Goal: Task Accomplishment & Management: Complete application form

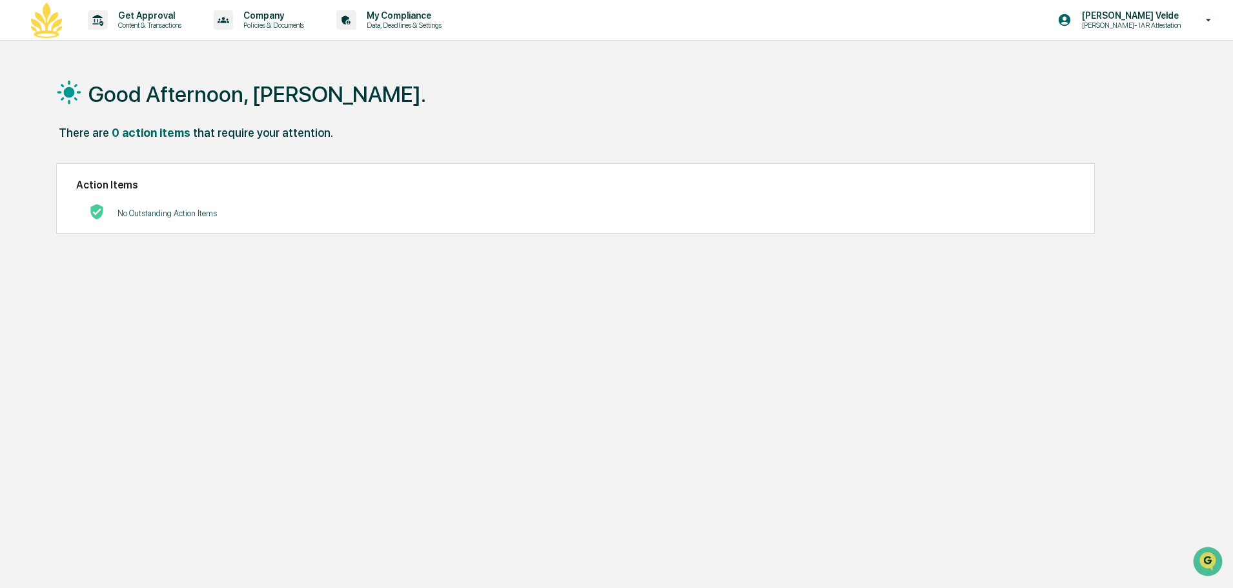
click at [1194, 297] on div "Good Afternoon, [PERSON_NAME]. There are 0 action items that require your atten…" at bounding box center [616, 355] width 1233 height 588
click at [1201, 34] on div "[PERSON_NAME] [PERSON_NAME]- IAR Attestation" at bounding box center [1138, 20] width 188 height 40
click at [1158, 75] on li "Switch to Admin view..." at bounding box center [1138, 66] width 181 height 24
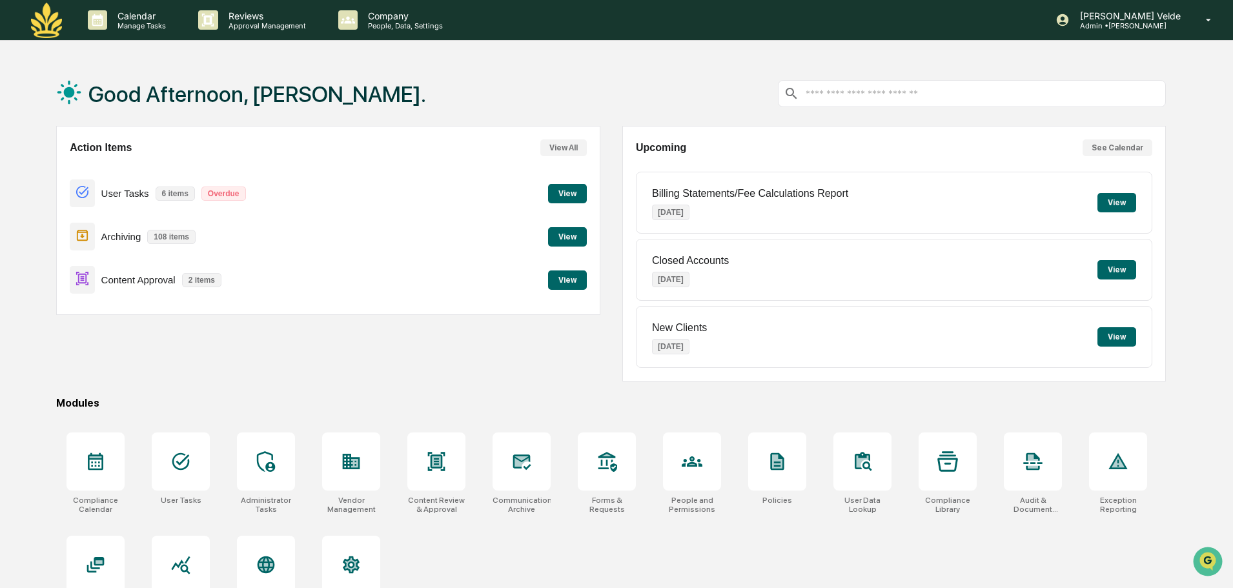
click at [566, 288] on button "View" at bounding box center [567, 279] width 39 height 19
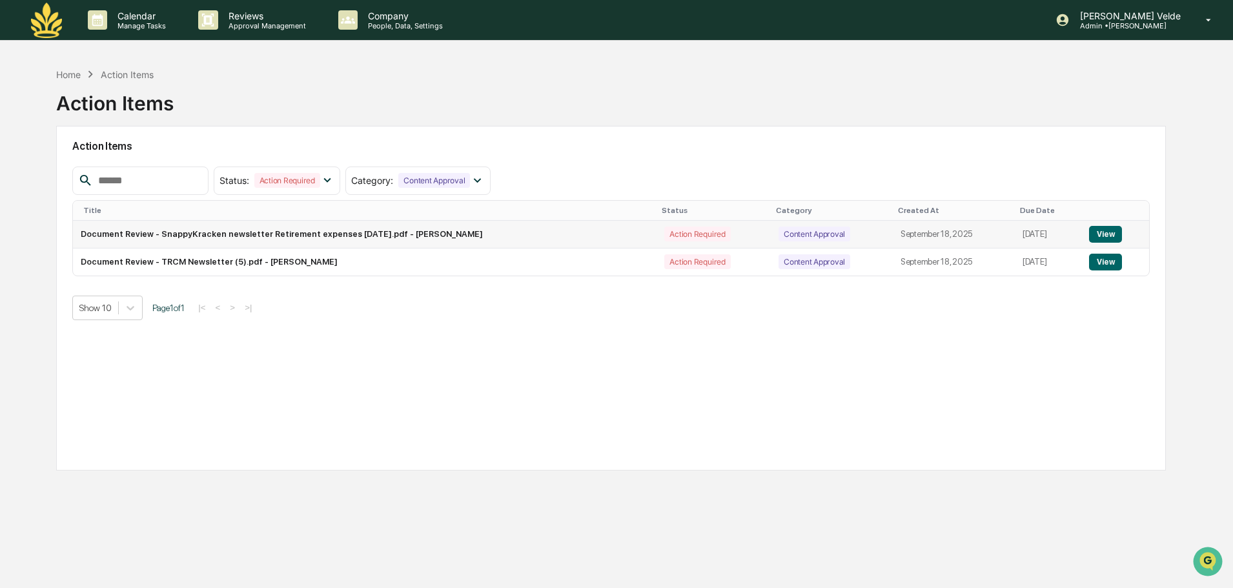
click at [1110, 228] on button "View" at bounding box center [1105, 234] width 33 height 17
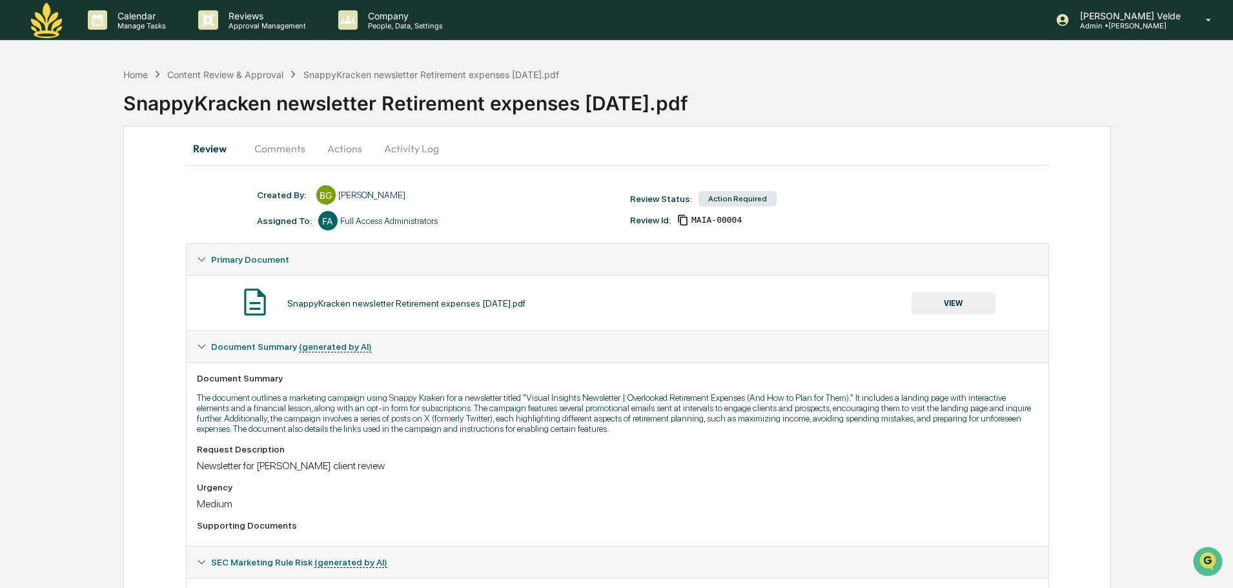
drag, startPoint x: 911, startPoint y: 405, endPoint x: 923, endPoint y: 455, distance: 51.2
click at [923, 455] on div "Document Summary The document outlines a marketing campaign using Snappy Kraken…" at bounding box center [618, 454] width 862 height 184
click at [940, 425] on p "The document outlines a marketing campaign using Snappy Kraken for a newsletter…" at bounding box center [617, 412] width 841 height 41
drag, startPoint x: 292, startPoint y: 396, endPoint x: 369, endPoint y: 396, distance: 76.8
click at [369, 396] on p "The document outlines a marketing campaign using Snappy Kraken for a newsletter…" at bounding box center [617, 412] width 841 height 41
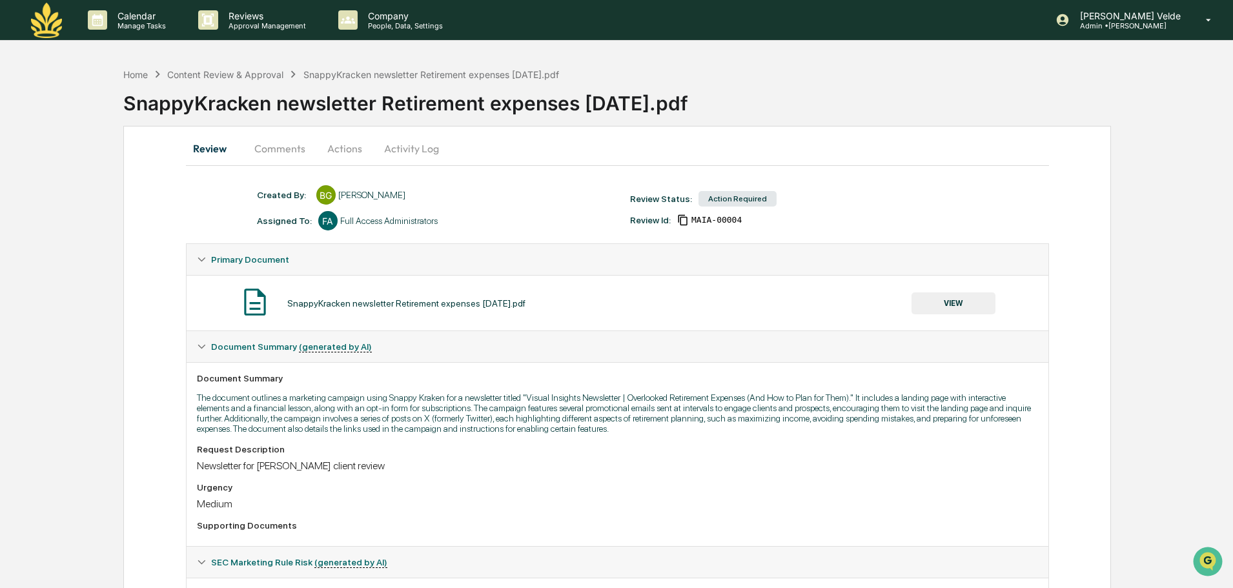
click at [439, 410] on p "The document outlines a marketing campaign using Snappy Kraken for a newsletter…" at bounding box center [617, 412] width 841 height 41
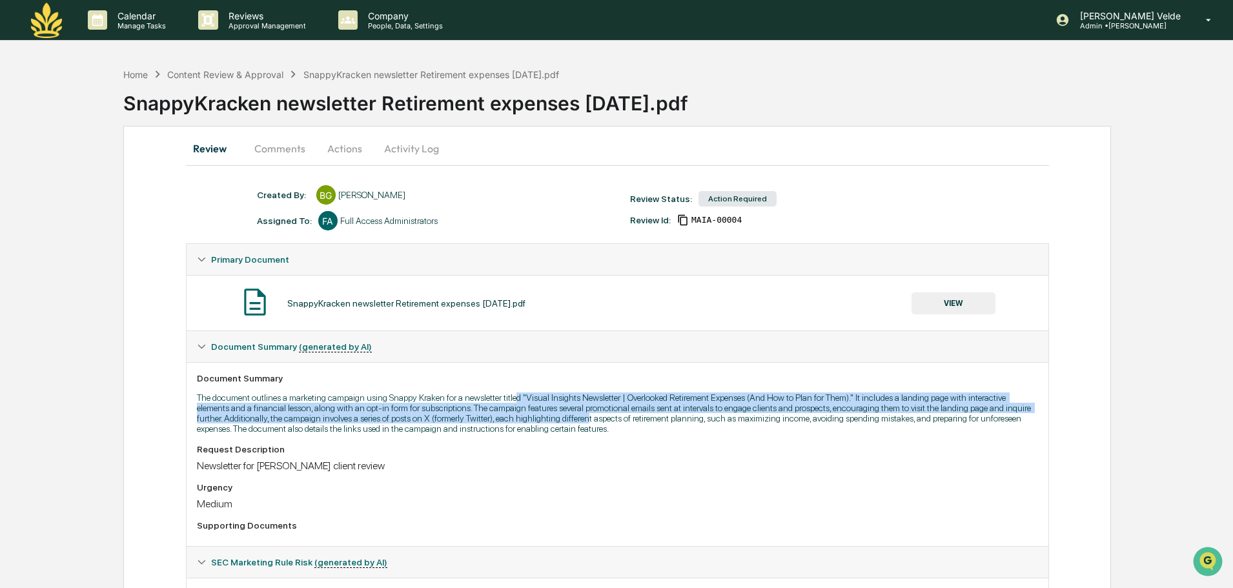
drag, startPoint x: 516, startPoint y: 401, endPoint x: 590, endPoint y: 414, distance: 74.7
click at [590, 414] on p "The document outlines a marketing campaign using Snappy Kraken for a newsletter…" at bounding box center [617, 412] width 841 height 41
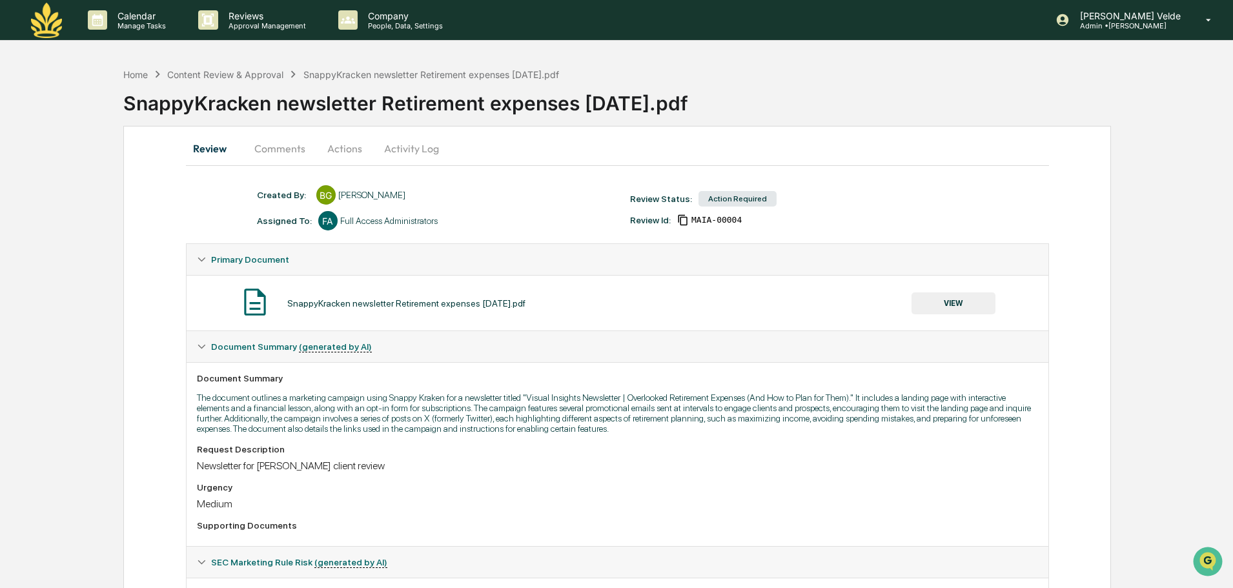
click at [605, 434] on div "Document Summary The document outlines a marketing campaign using Snappy Kraken…" at bounding box center [618, 454] width 862 height 184
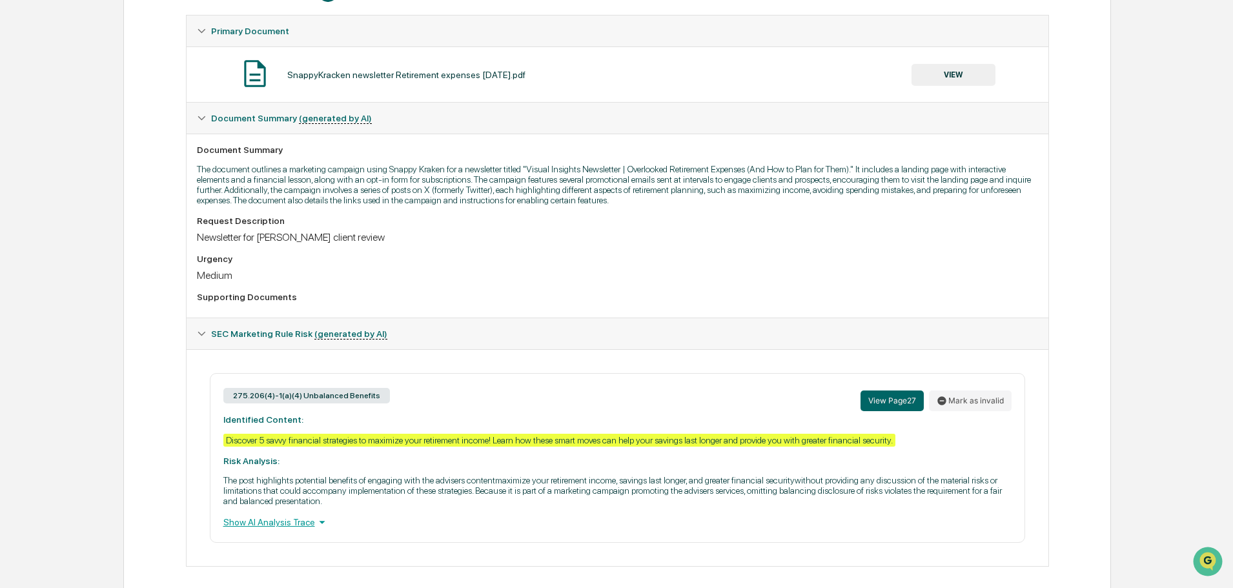
scroll to position [240, 0]
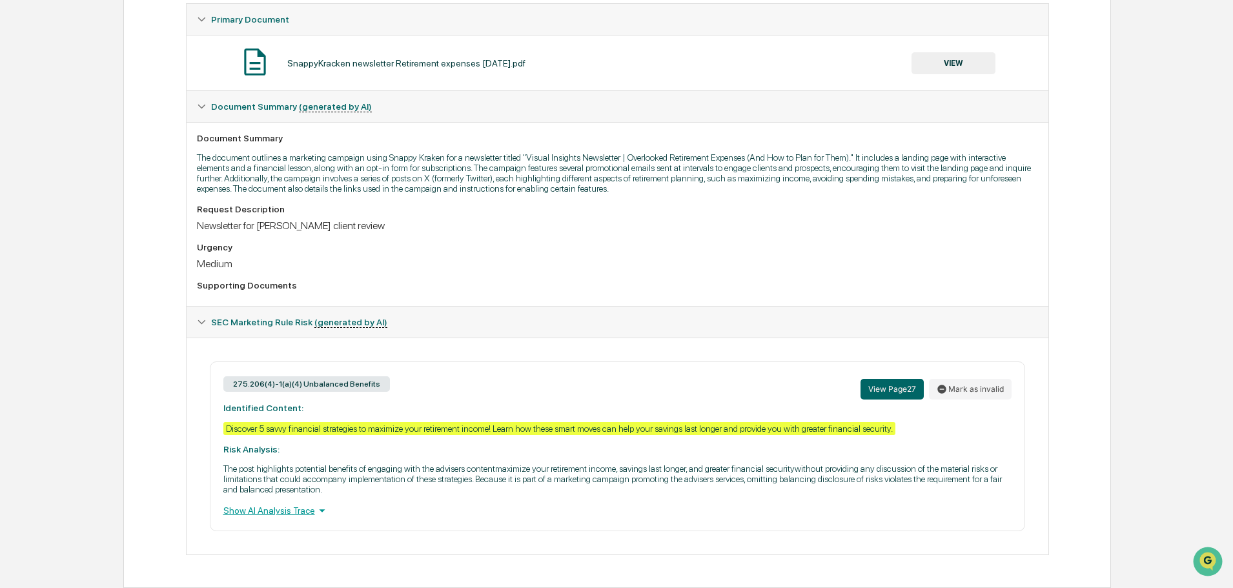
click at [296, 509] on div "Show AI Analysis Trace" at bounding box center [617, 510] width 788 height 14
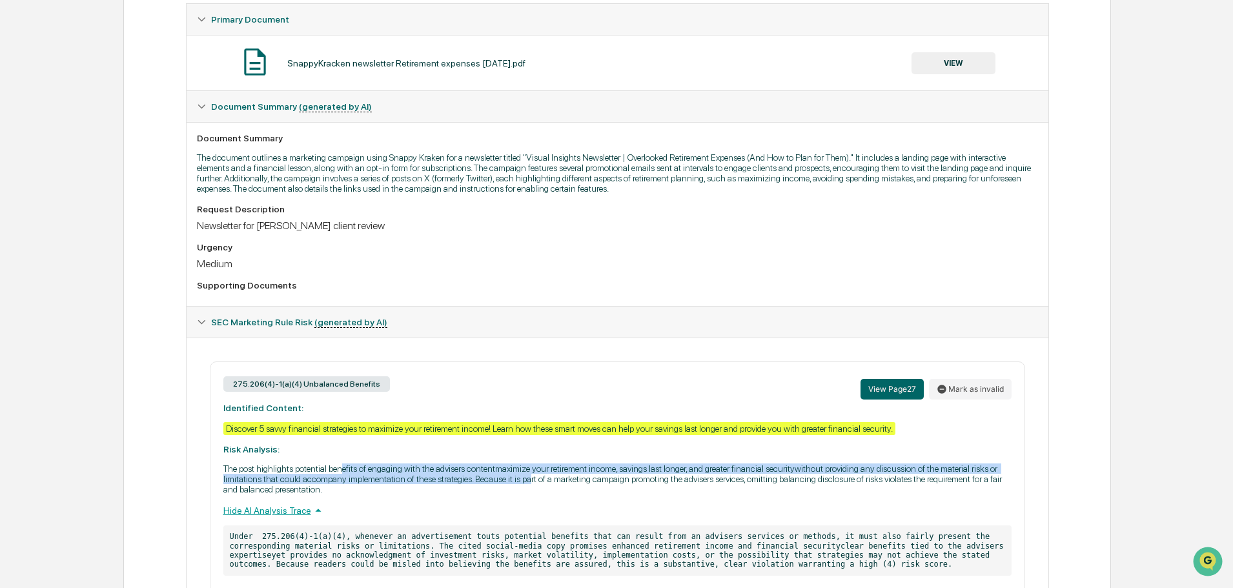
drag, startPoint x: 341, startPoint y: 471, endPoint x: 596, endPoint y: 479, distance: 255.0
click at [549, 481] on p "The post highlights potential benefits of engaging with the advisers contentmax…" at bounding box center [617, 478] width 788 height 31
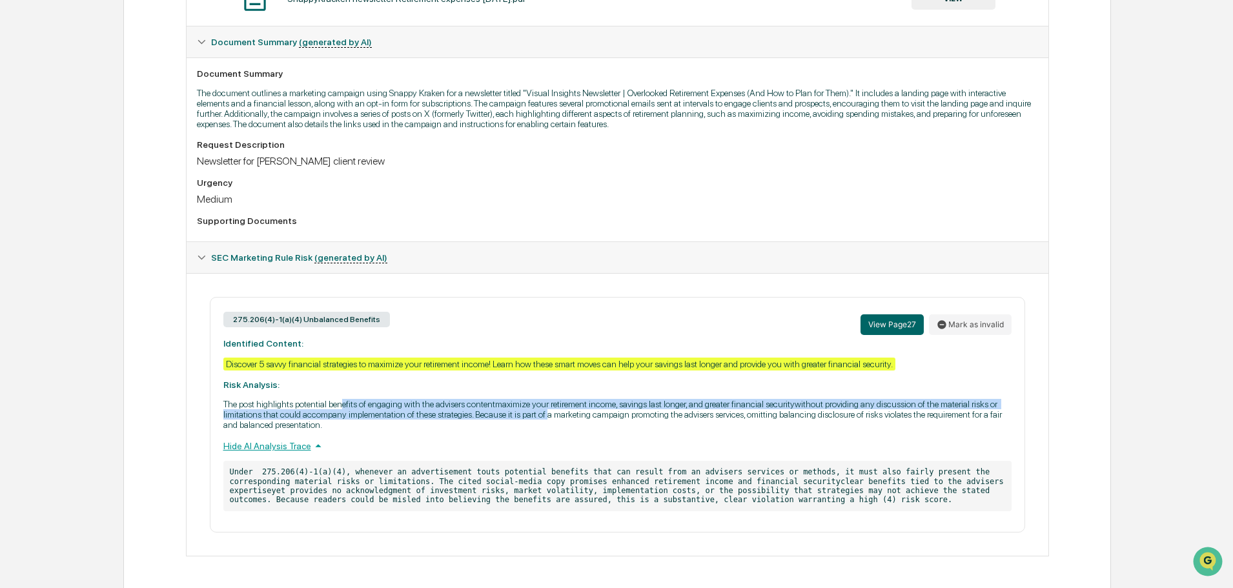
scroll to position [306, 0]
click at [895, 323] on button "View Page 27" at bounding box center [891, 323] width 63 height 21
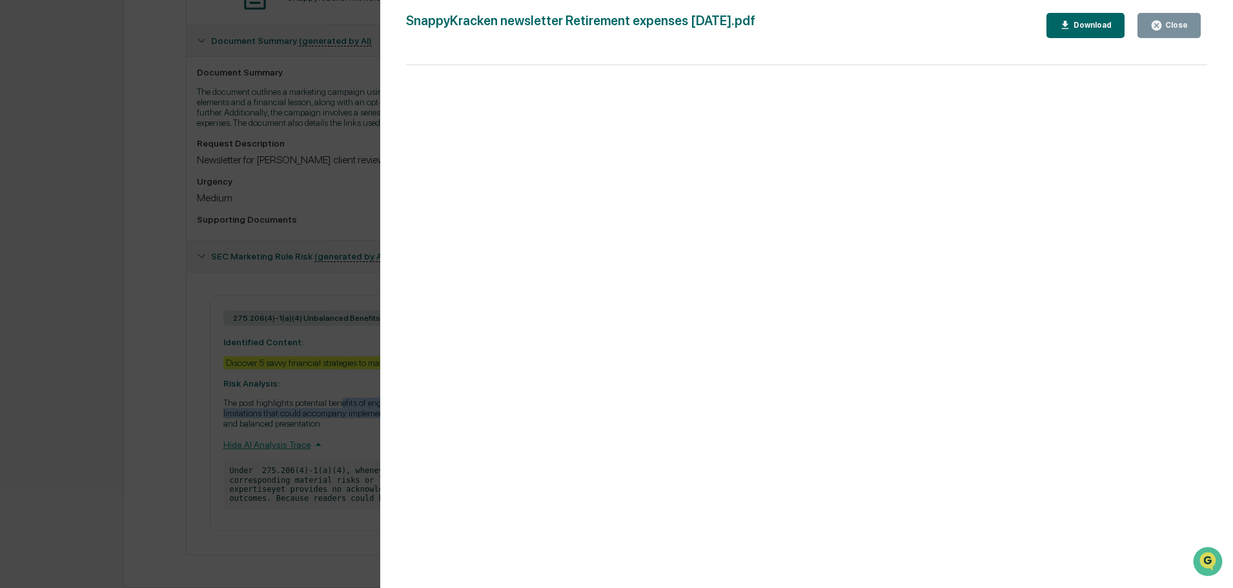
scroll to position [0, 0]
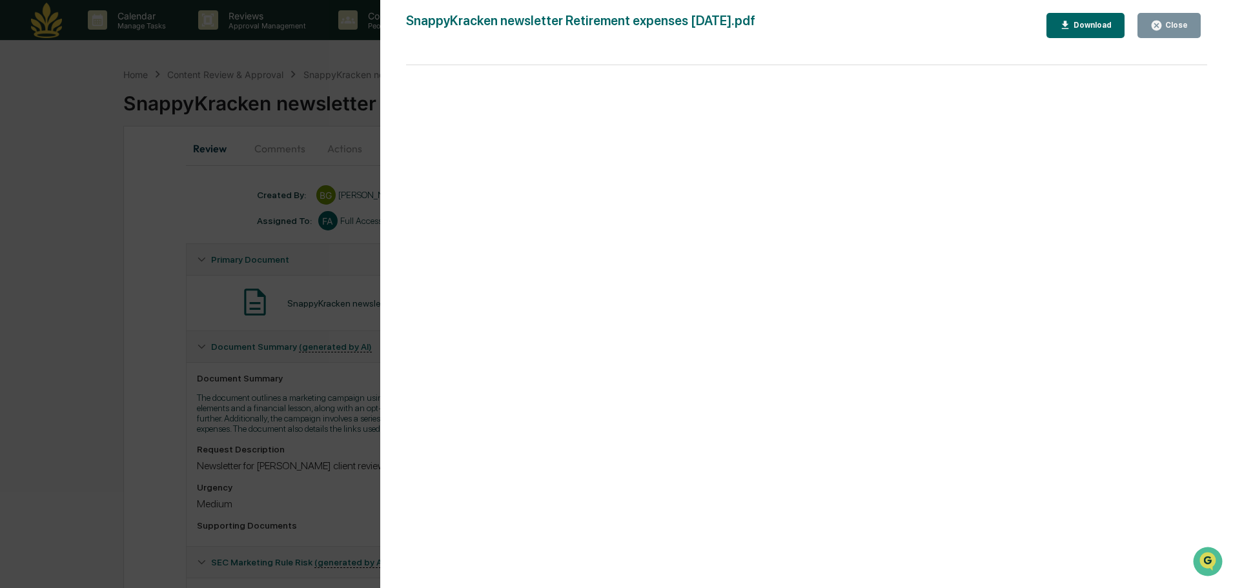
click at [1176, 23] on div "Close" at bounding box center [1174, 25] width 25 height 9
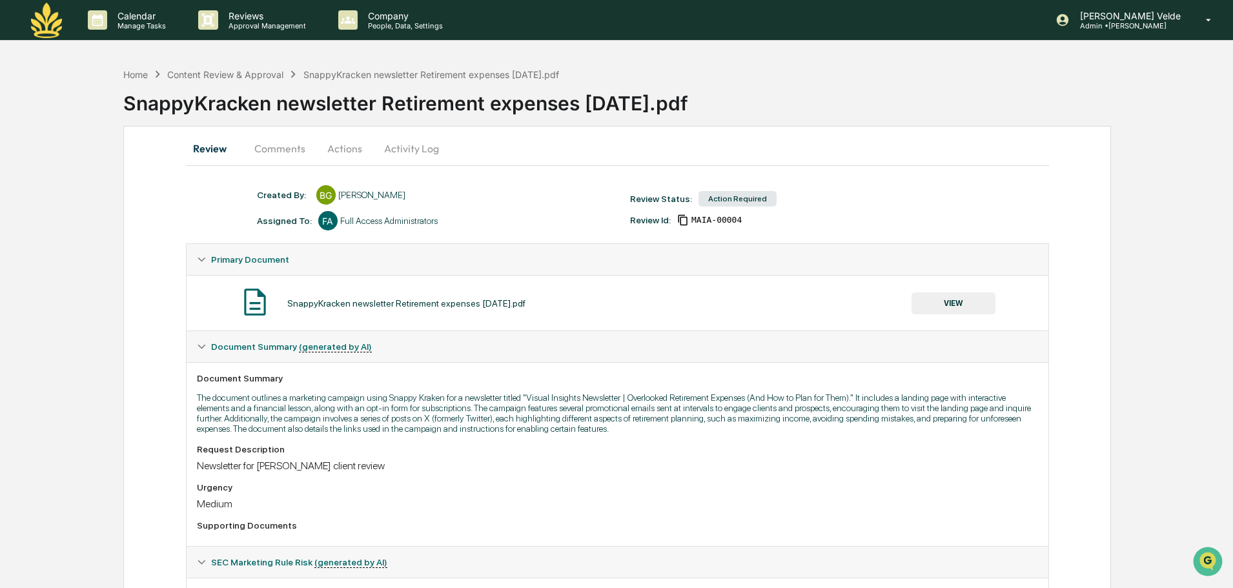
click at [351, 150] on button "Actions" at bounding box center [345, 148] width 58 height 31
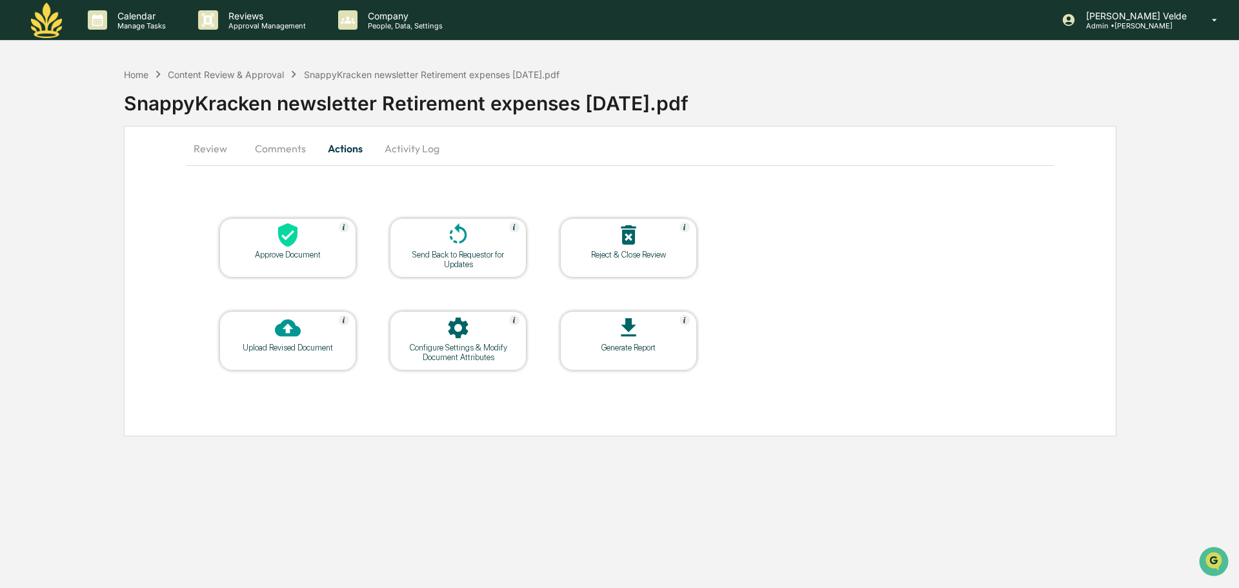
click at [216, 156] on button "Review" at bounding box center [216, 148] width 58 height 31
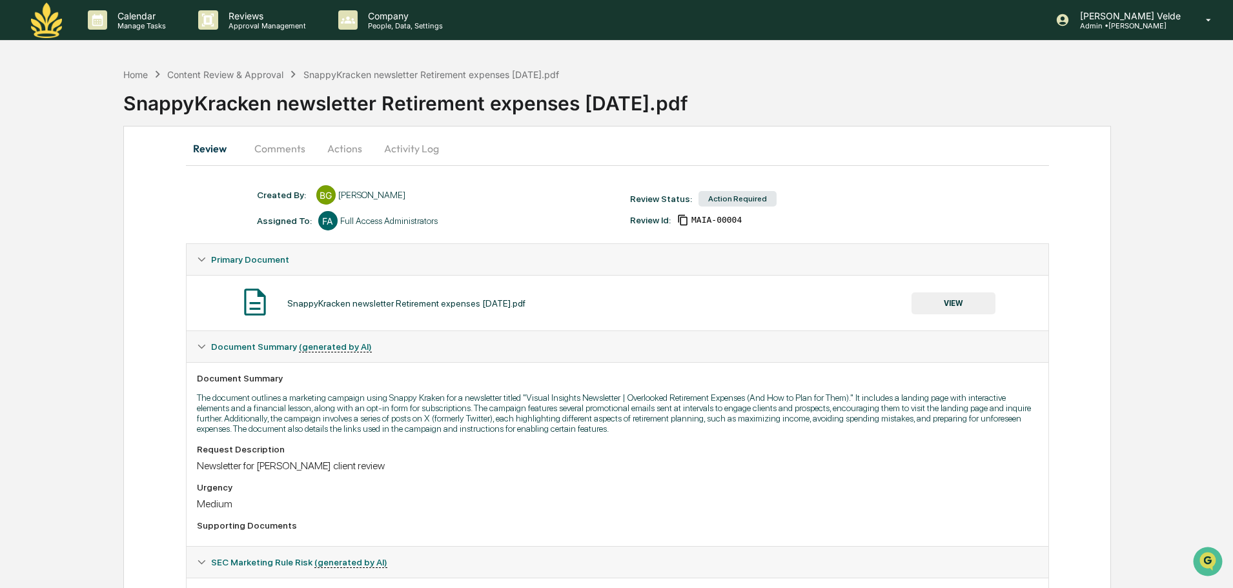
click at [358, 147] on button "Actions" at bounding box center [345, 148] width 58 height 31
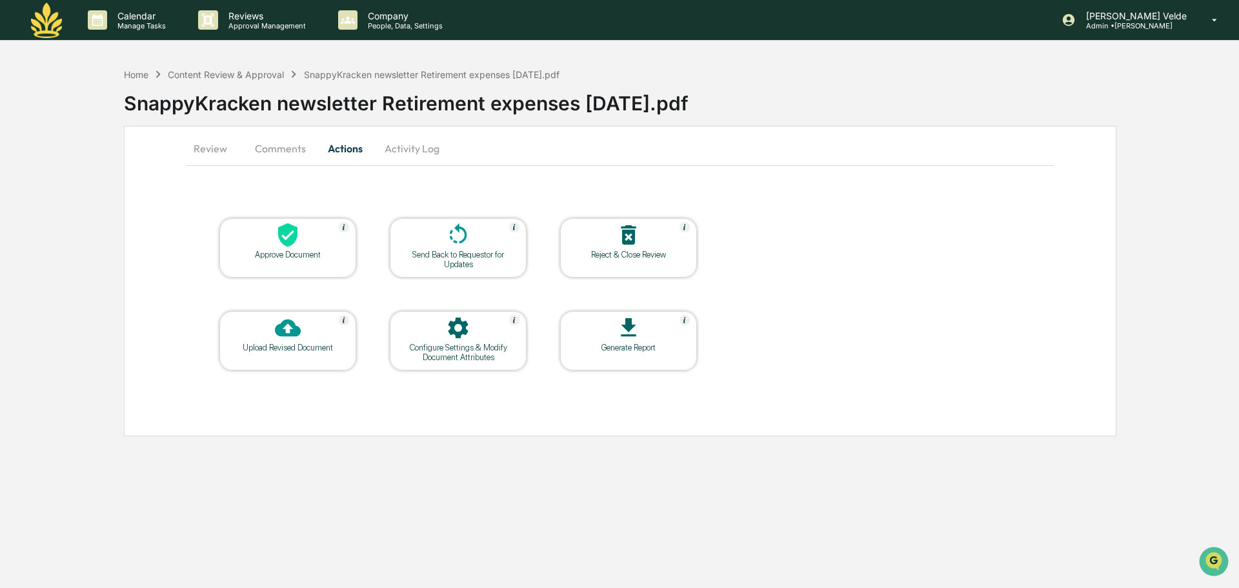
click at [287, 254] on div "Approve Document" at bounding box center [288, 255] width 116 height 10
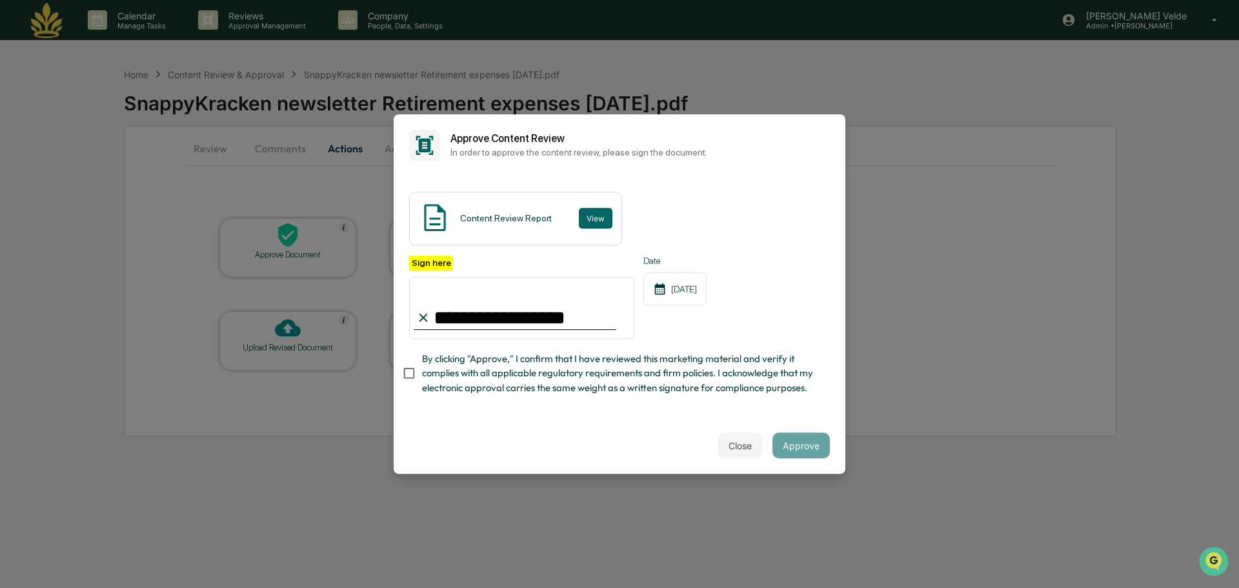
type input "**********"
click at [428, 372] on span "By clicking "Approve," I confirm that I have reviewed this marketing material a…" at bounding box center [621, 373] width 398 height 43
click at [800, 451] on button "Approve" at bounding box center [801, 445] width 57 height 26
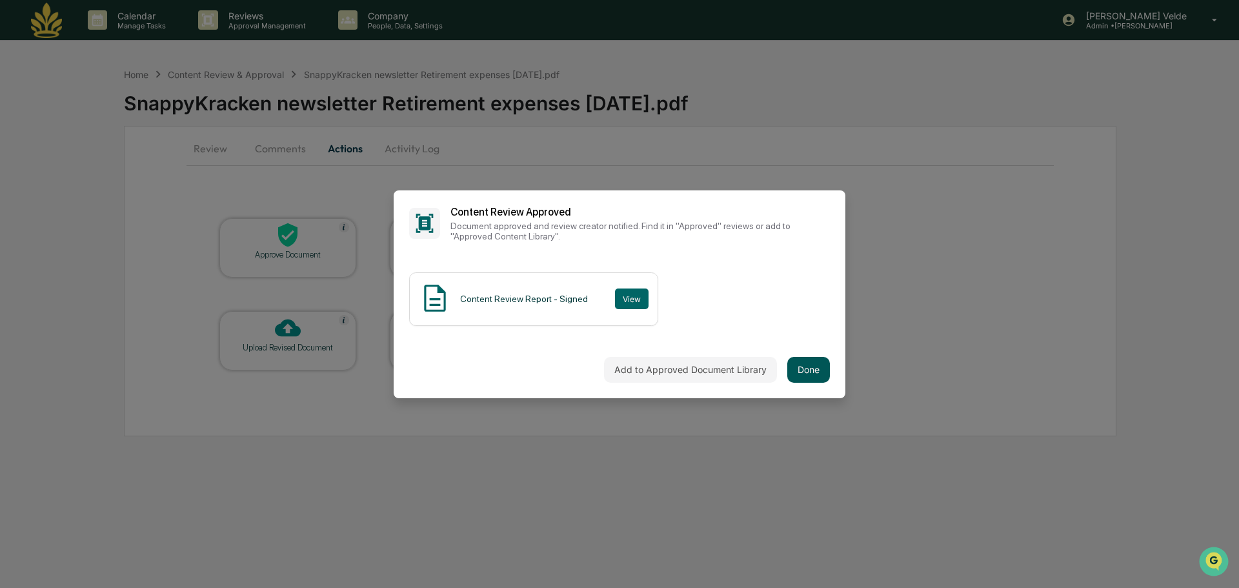
click at [808, 361] on button "Done" at bounding box center [808, 370] width 43 height 26
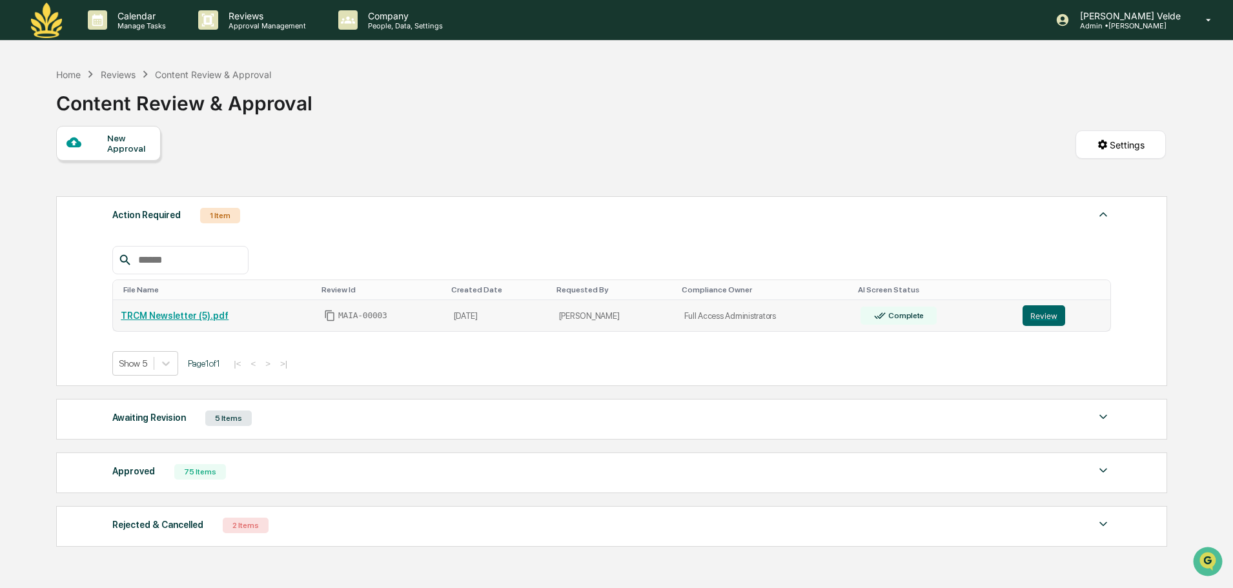
click at [203, 308] on td "TRCM Newsletter (5).pdf" at bounding box center [214, 316] width 203 height 32
click at [1031, 303] on td "Review" at bounding box center [1063, 316] width 96 height 32
click at [1042, 327] on td "Review" at bounding box center [1063, 316] width 96 height 32
click at [1041, 314] on button "Review" at bounding box center [1043, 315] width 43 height 21
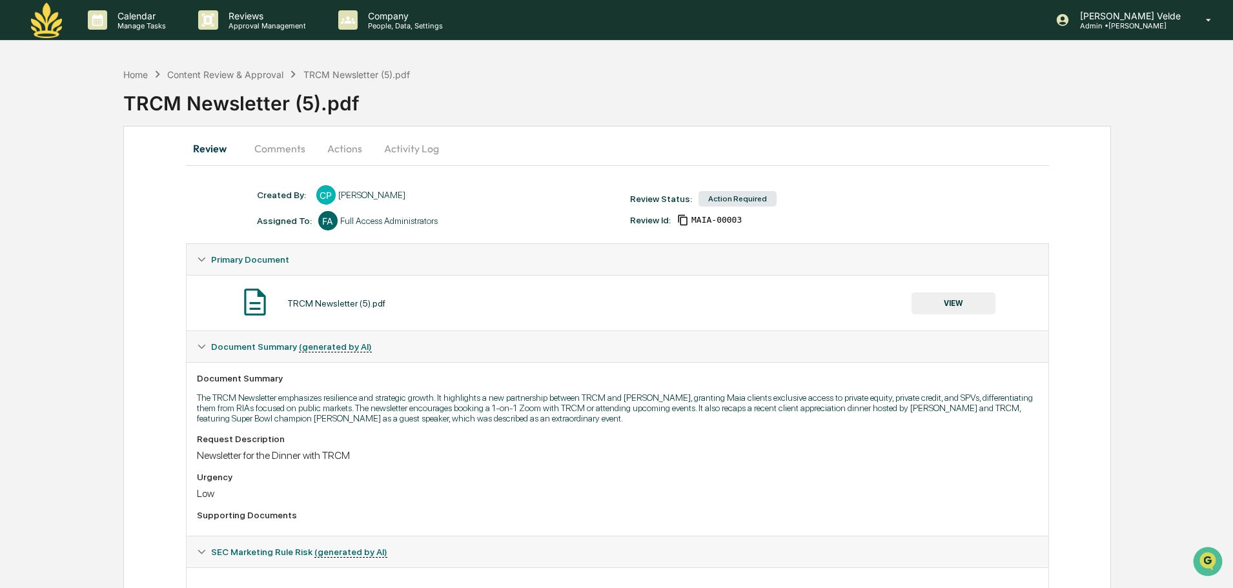
click at [327, 147] on button "Actions" at bounding box center [345, 148] width 58 height 31
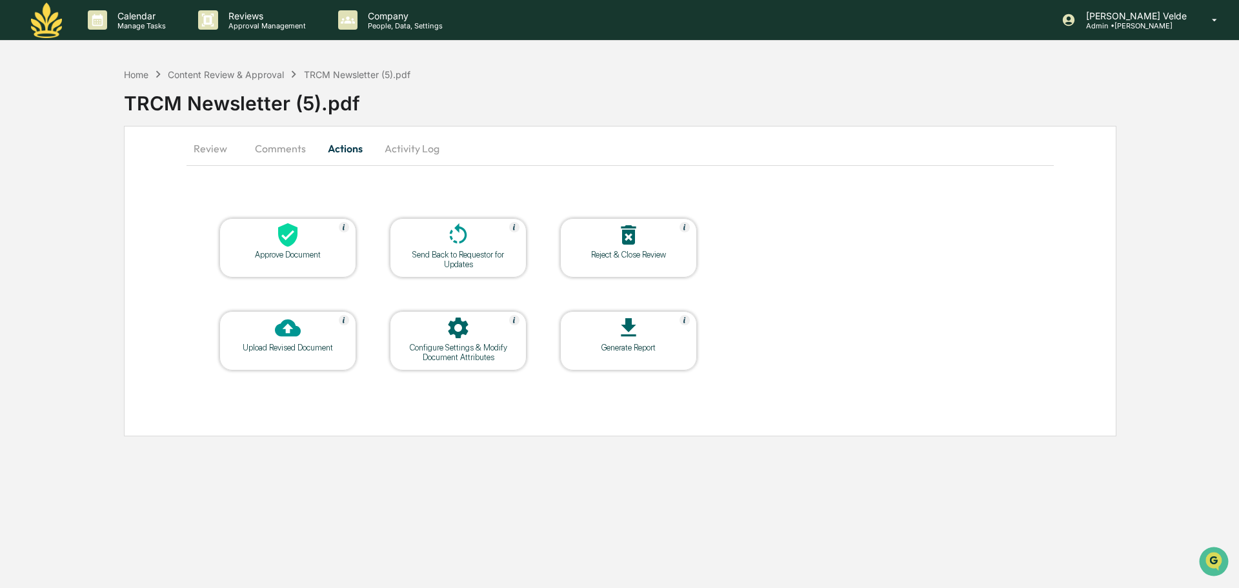
click at [329, 243] on div at bounding box center [287, 236] width 129 height 28
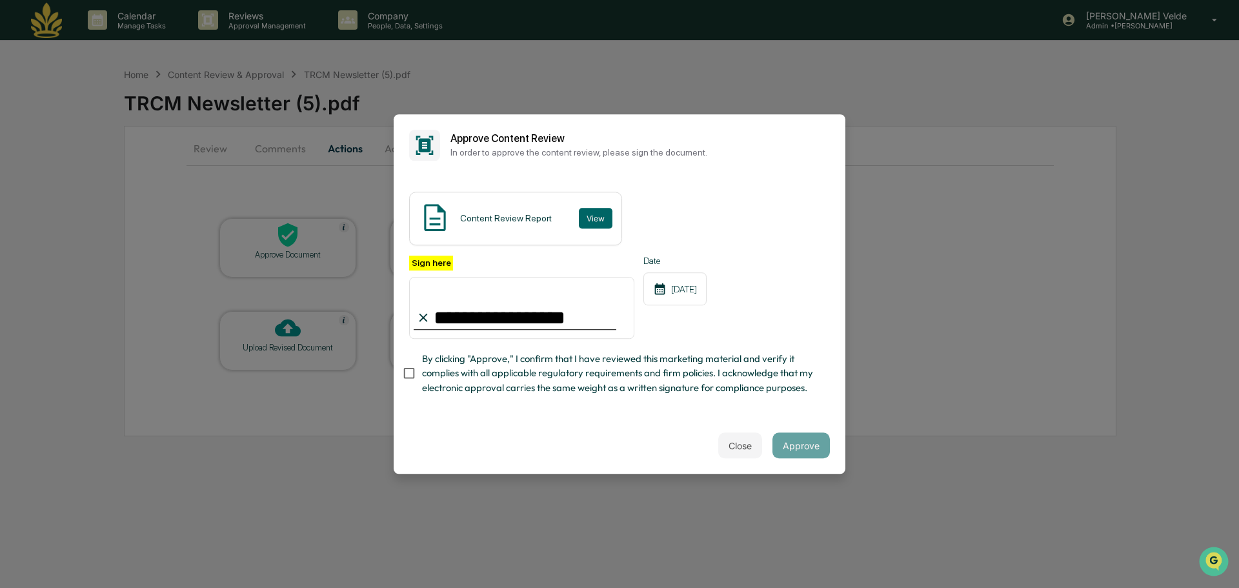
type input "**********"
click at [719, 377] on span "By clicking "Approve," I confirm that I have reviewed this marketing material a…" at bounding box center [621, 373] width 398 height 43
click at [807, 472] on div "Close Approve" at bounding box center [620, 445] width 452 height 57
click at [807, 453] on button "Approve" at bounding box center [801, 445] width 57 height 26
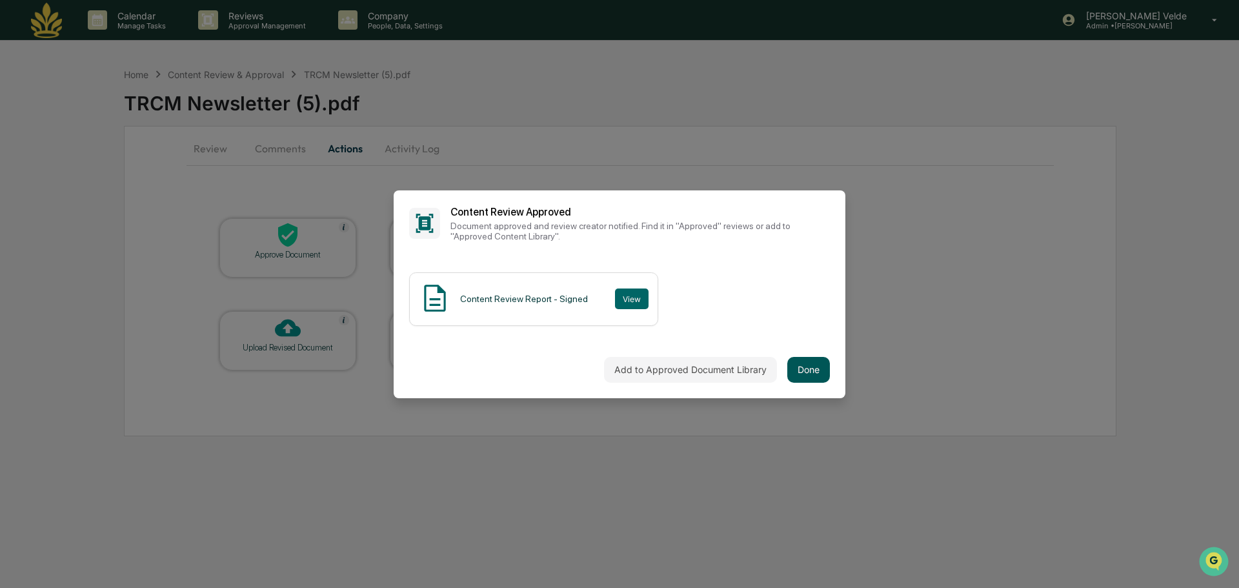
click at [799, 374] on button "Done" at bounding box center [808, 370] width 43 height 26
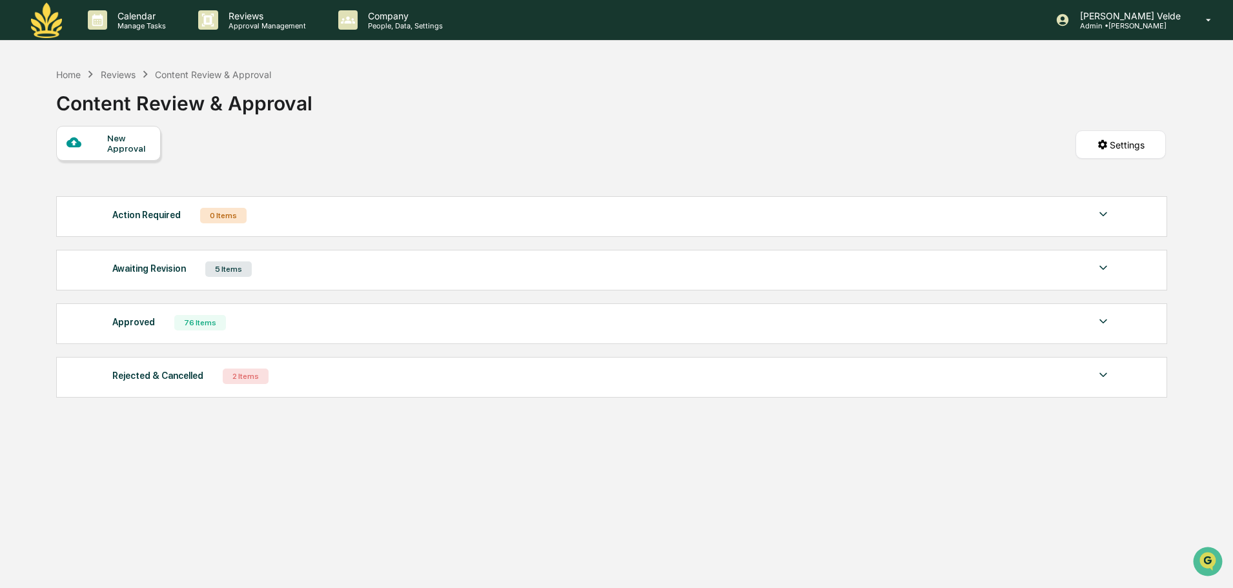
click at [35, 28] on img at bounding box center [46, 20] width 31 height 35
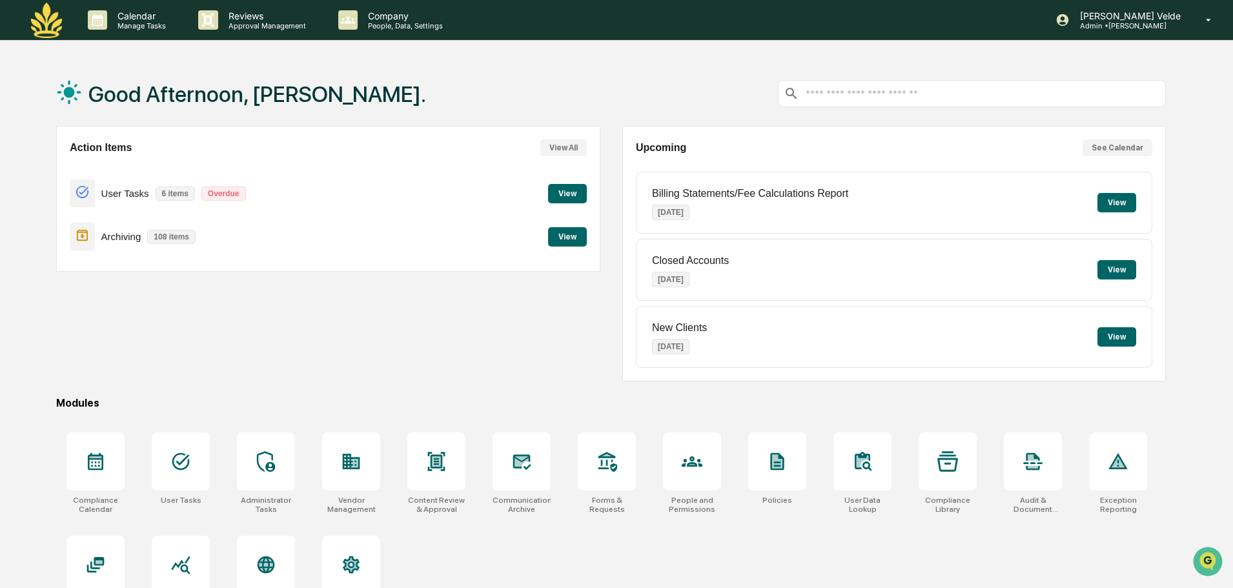
click at [573, 187] on button "View" at bounding box center [567, 193] width 39 height 19
